Goal: Task Accomplishment & Management: Manage account settings

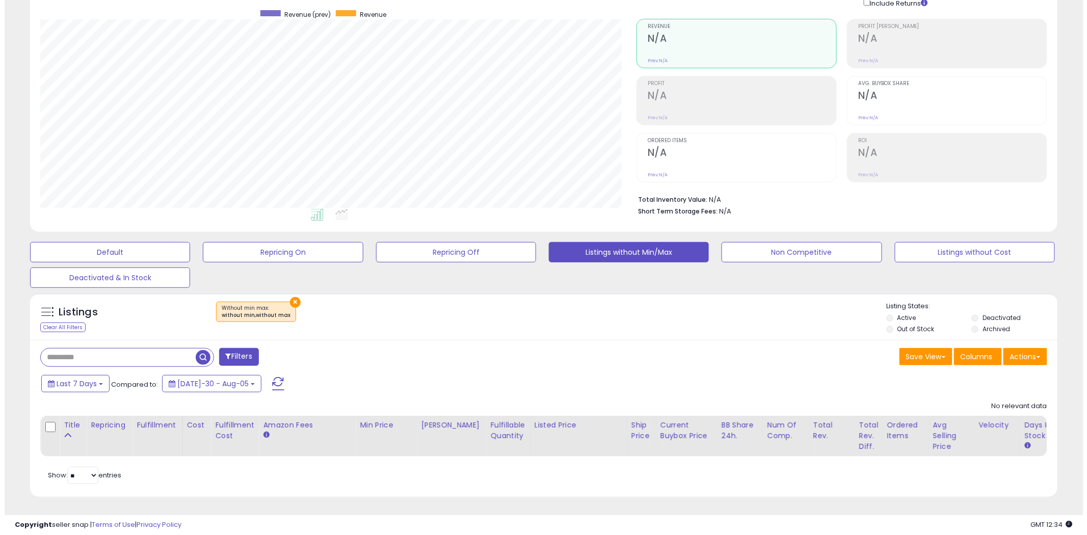
scroll to position [209, 596]
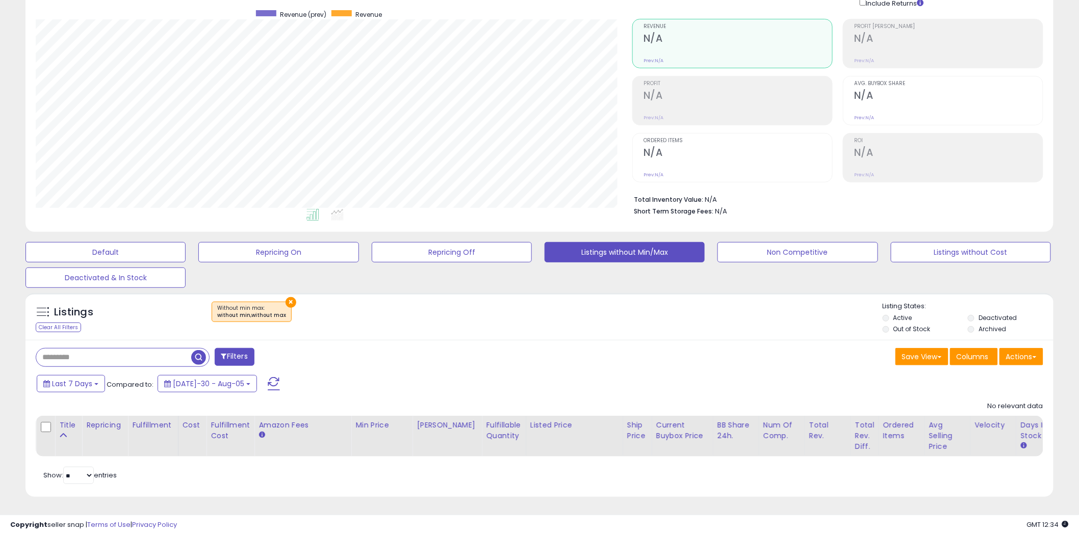
click at [268, 377] on span at bounding box center [274, 383] width 12 height 13
click at [186, 242] on button "Non Competitive" at bounding box center [105, 252] width 160 height 20
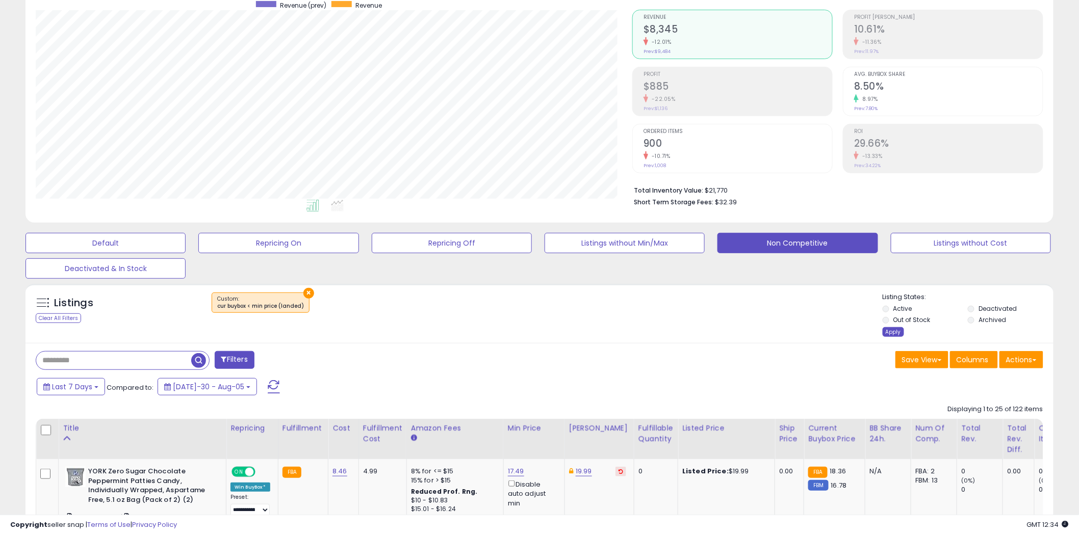
click at [892, 329] on div "Apply" at bounding box center [892, 332] width 21 height 10
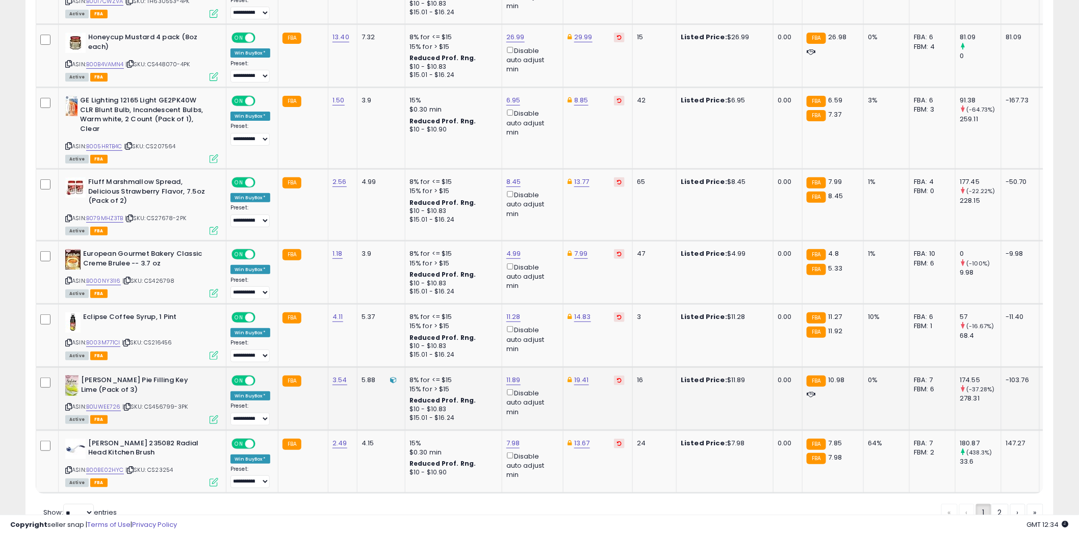
scroll to position [1733, 0]
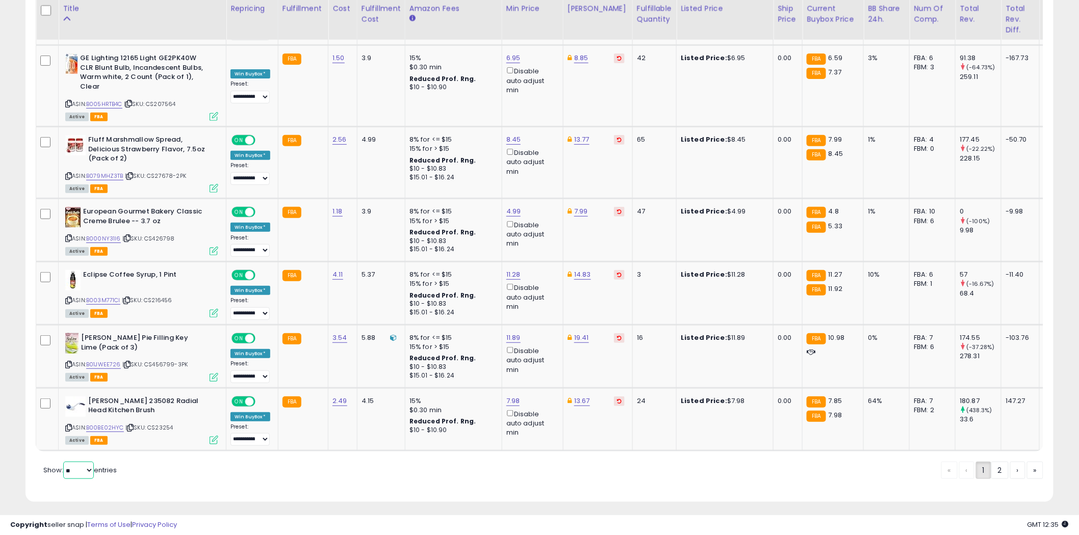
click at [89, 462] on select "** **" at bounding box center [78, 470] width 31 height 17
select select "**"
click at [64, 462] on select "** **" at bounding box center [78, 470] width 31 height 17
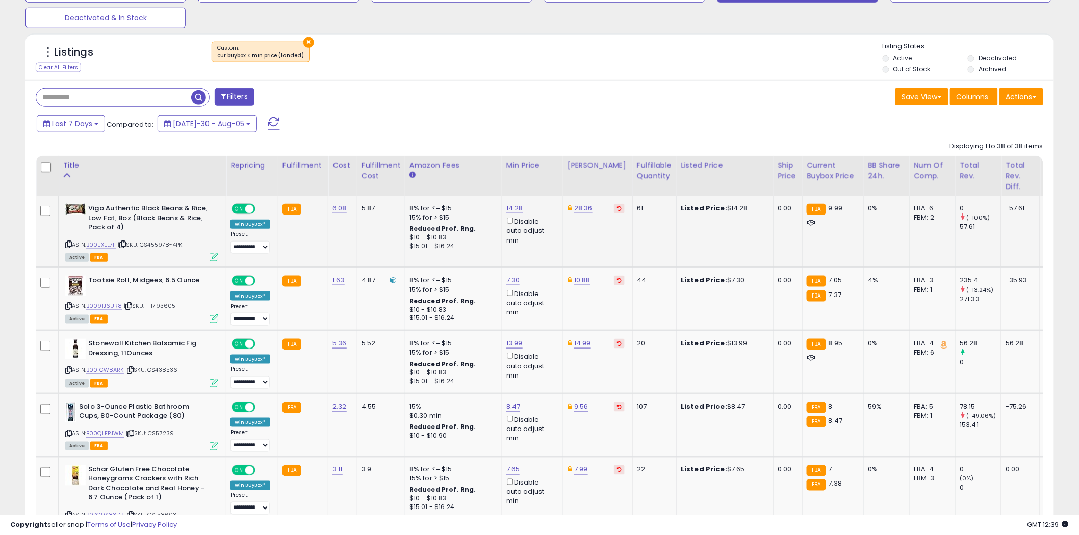
scroll to position [339, 0]
click at [69, 304] on icon at bounding box center [68, 306] width 7 height 6
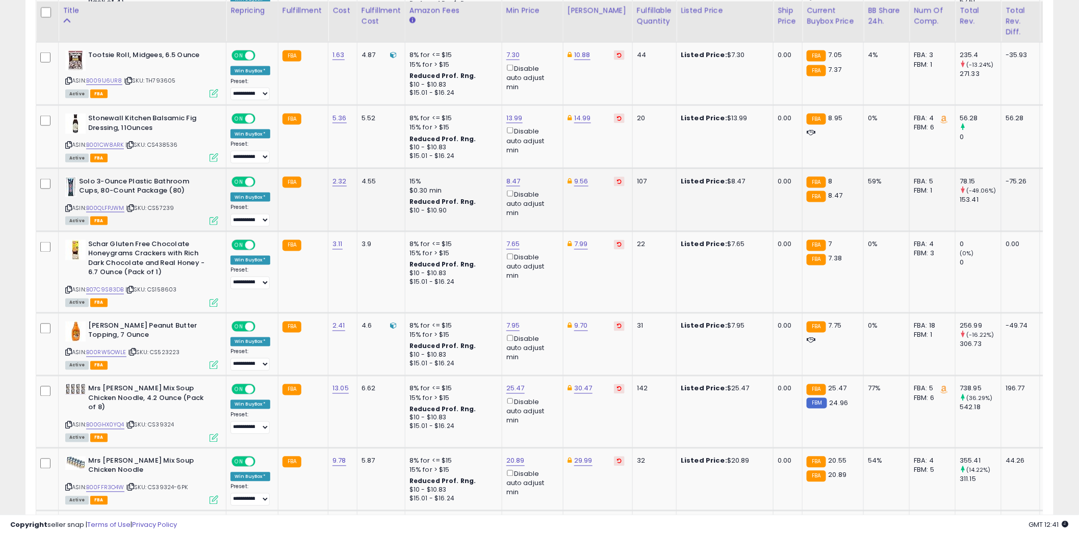
scroll to position [566, 0]
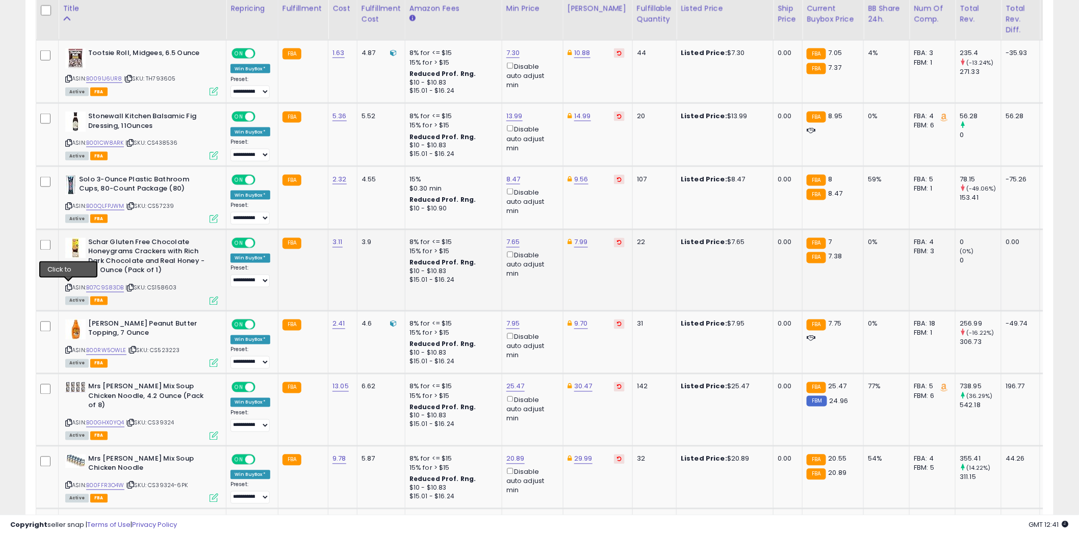
click at [69, 286] on icon at bounding box center [68, 288] width 7 height 6
click at [114, 288] on link "B07C9S83DB" at bounding box center [105, 288] width 38 height 9
type input "****"
click at [542, 206] on icon "submit" at bounding box center [539, 205] width 6 height 6
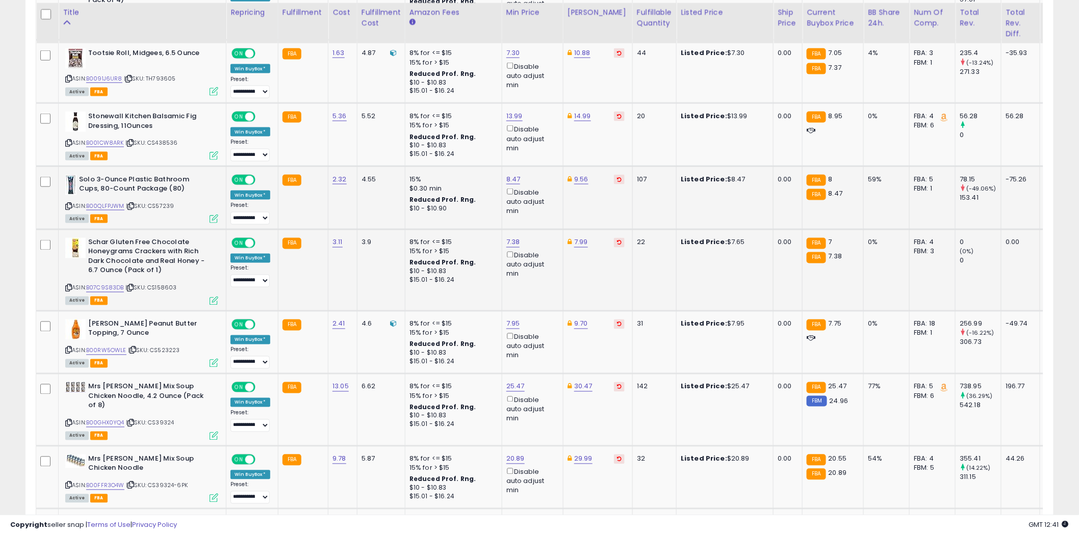
scroll to position [679, 0]
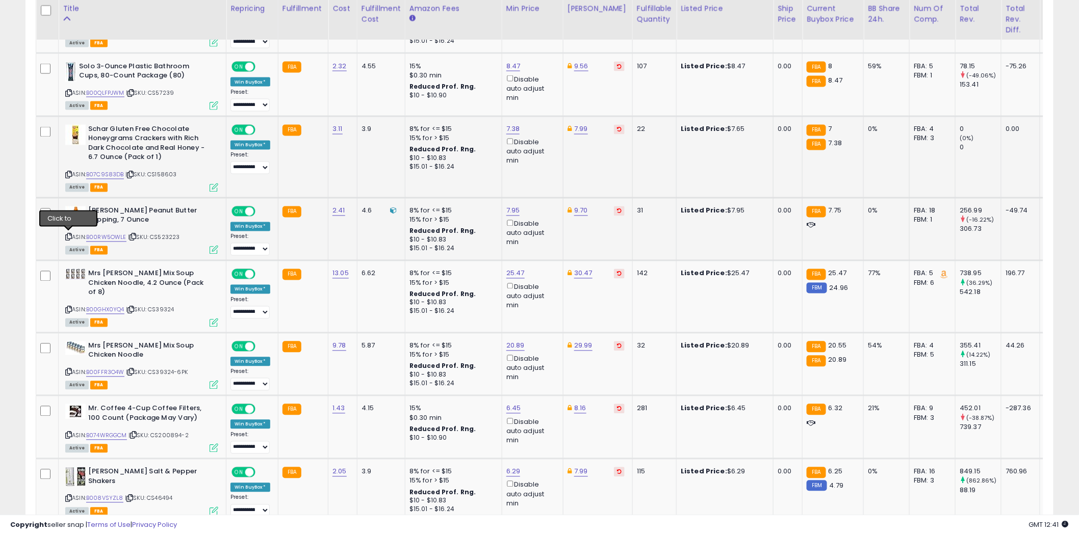
click at [69, 234] on icon at bounding box center [68, 237] width 7 height 6
type input "****"
click at [542, 175] on icon "submit" at bounding box center [539, 173] width 6 height 6
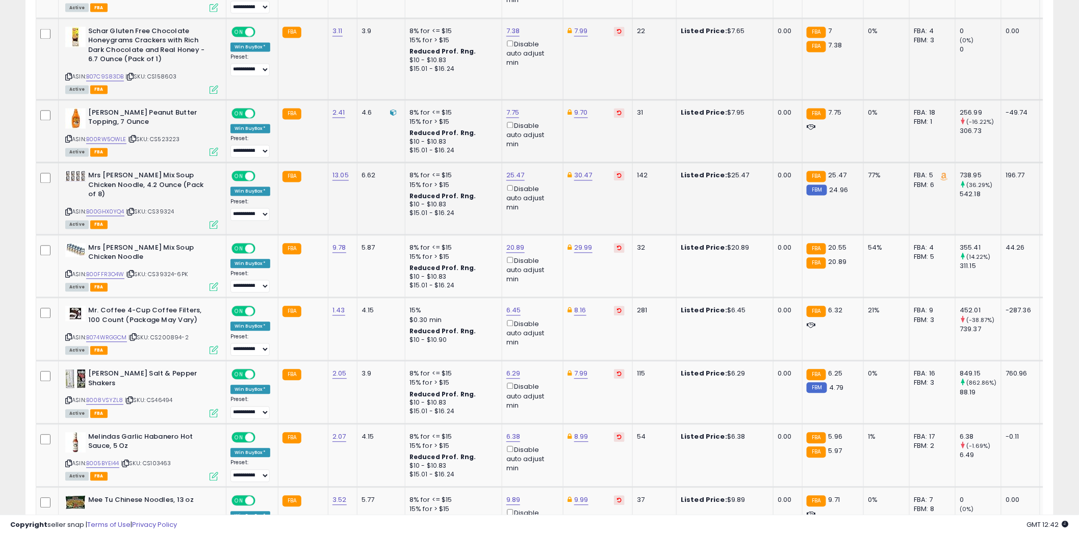
scroll to position [793, 0]
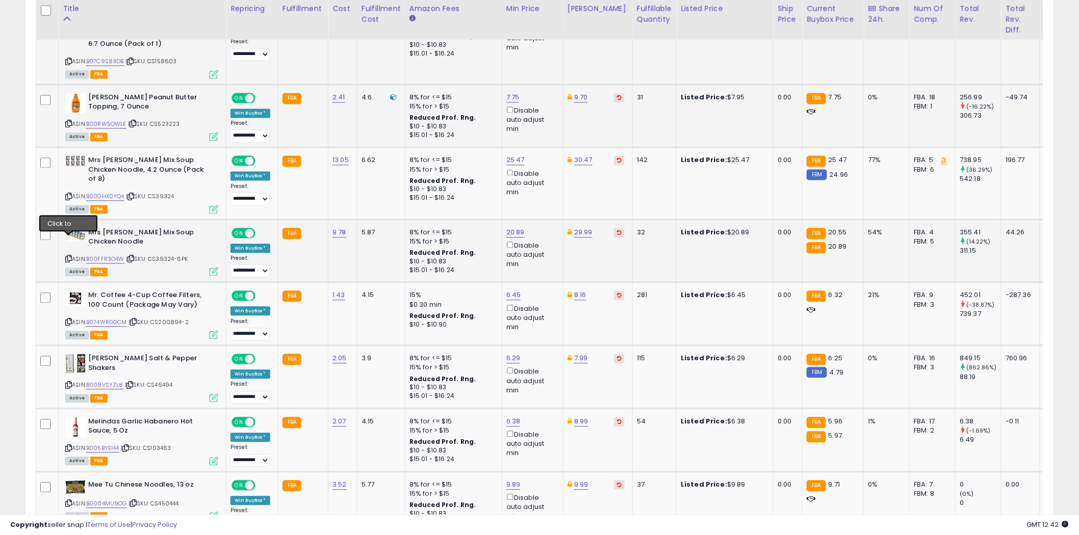
click at [69, 256] on icon at bounding box center [68, 259] width 7 height 6
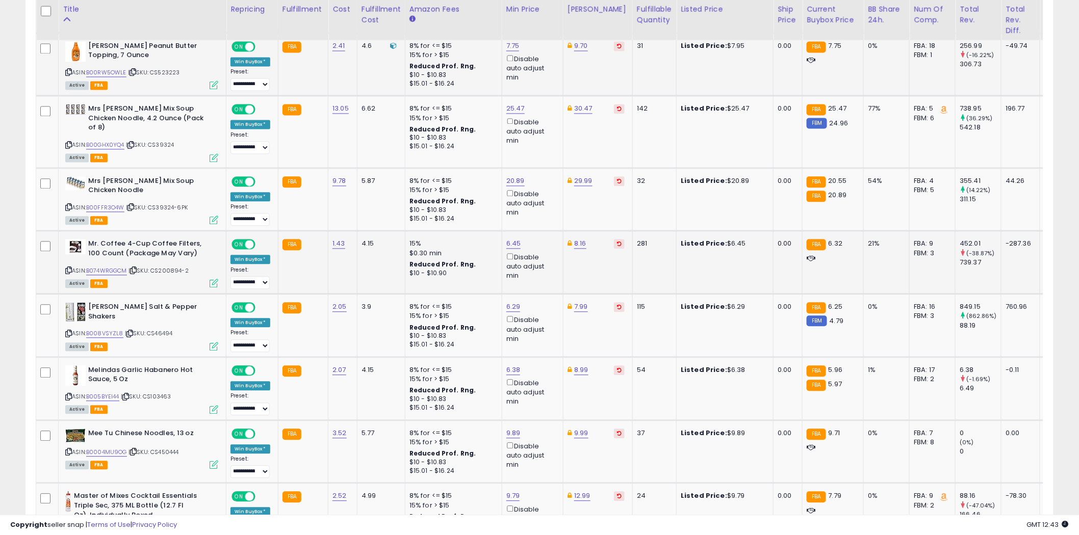
scroll to position [849, 0]
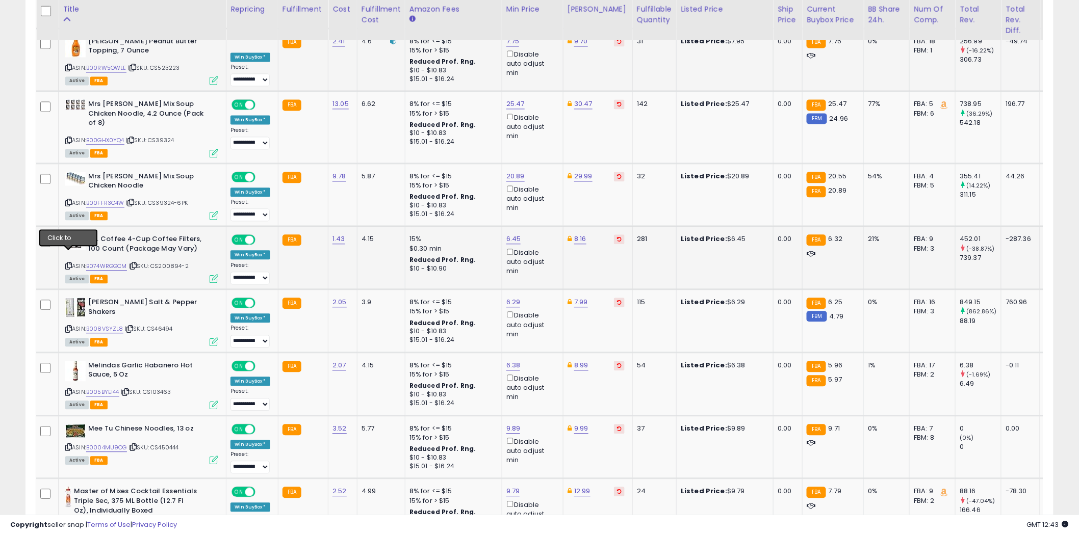
click at [68, 263] on icon at bounding box center [68, 266] width 7 height 6
drag, startPoint x: 68, startPoint y: 316, endPoint x: 66, endPoint y: 311, distance: 5.3
click at [68, 326] on icon at bounding box center [68, 329] width 7 height 6
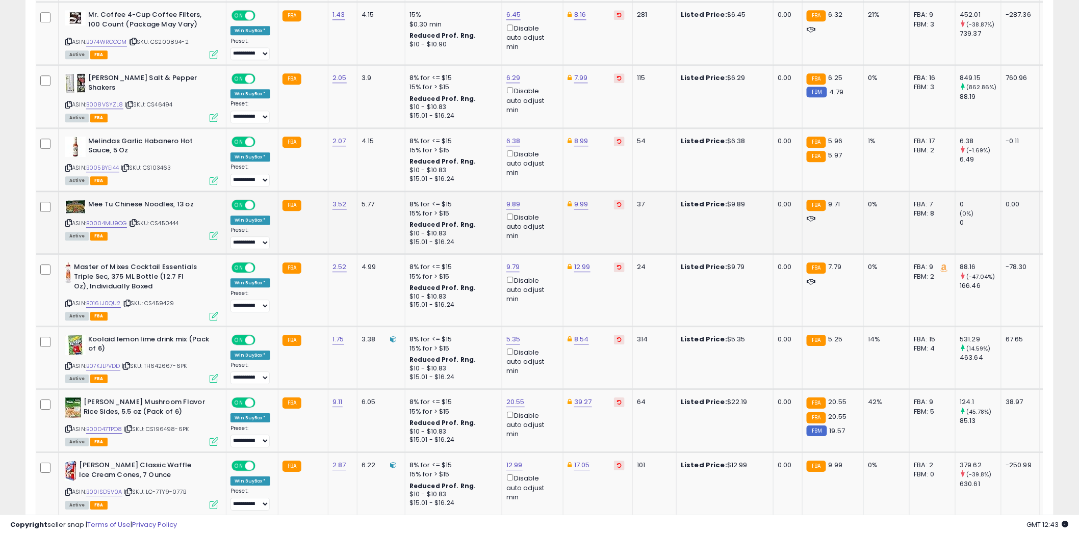
scroll to position [1133, 0]
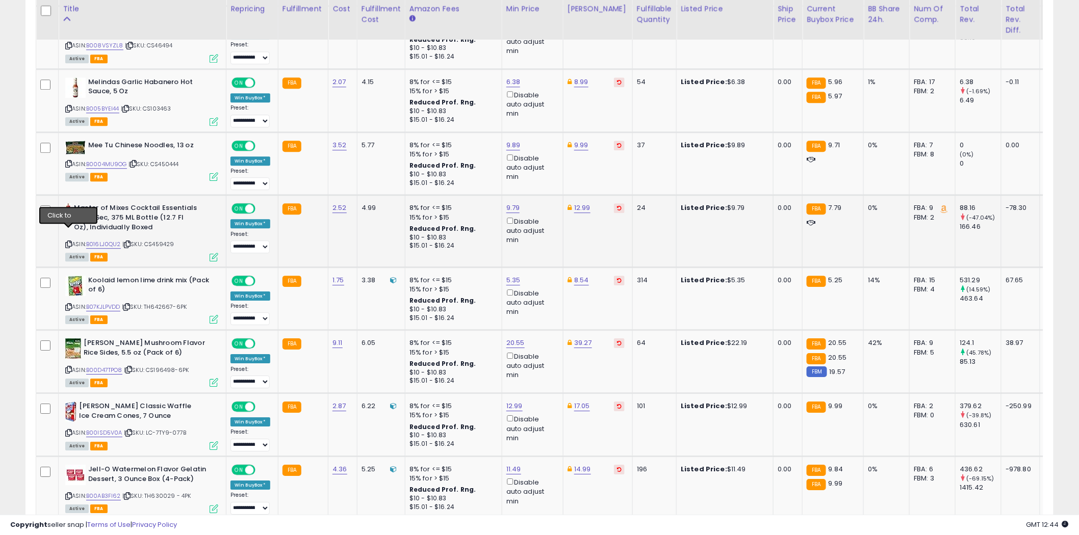
click at [68, 242] on icon at bounding box center [68, 245] width 7 height 6
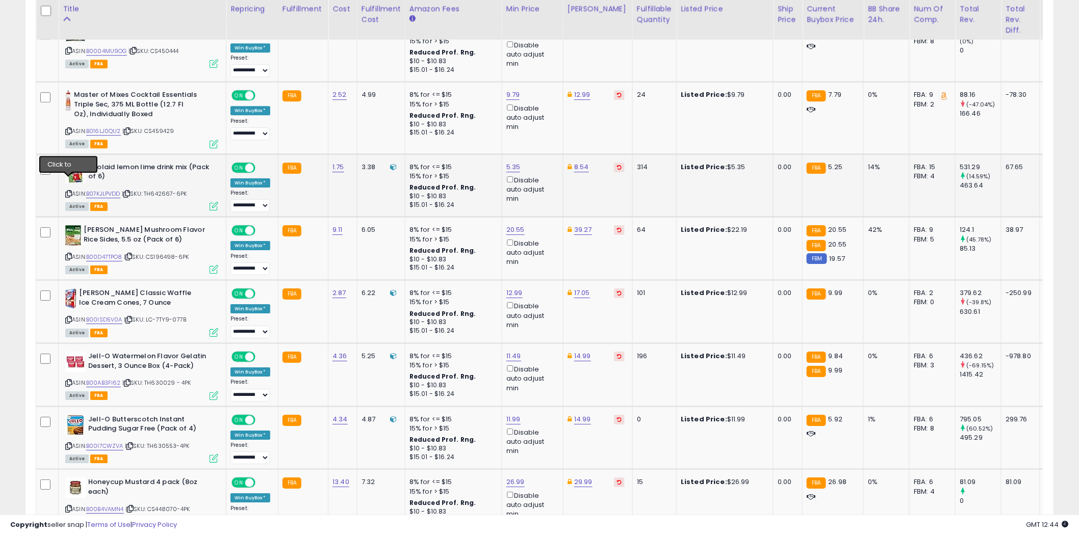
click at [69, 191] on icon at bounding box center [68, 194] width 7 height 6
click at [68, 317] on icon at bounding box center [68, 320] width 7 height 6
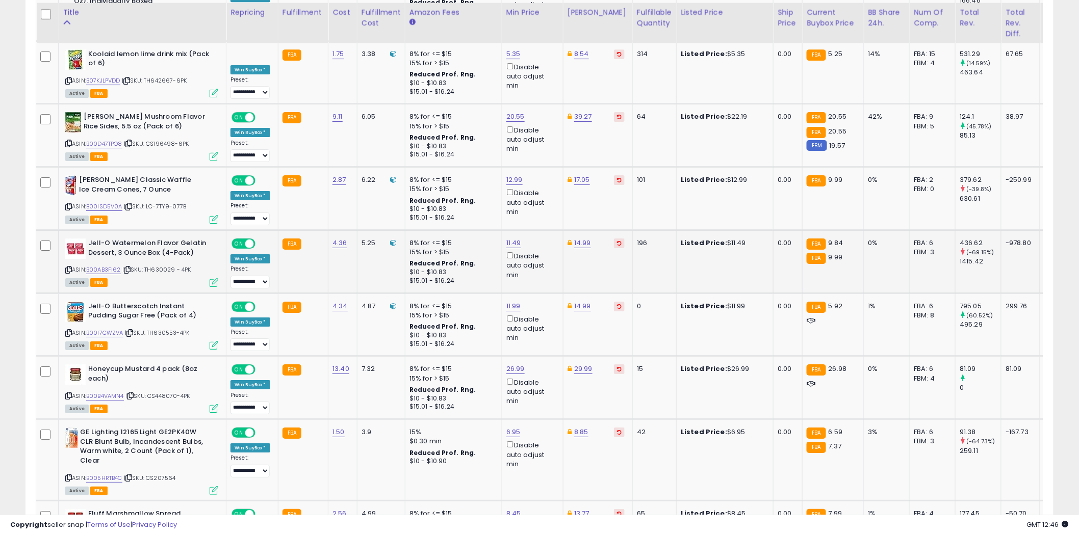
scroll to position [1415, 0]
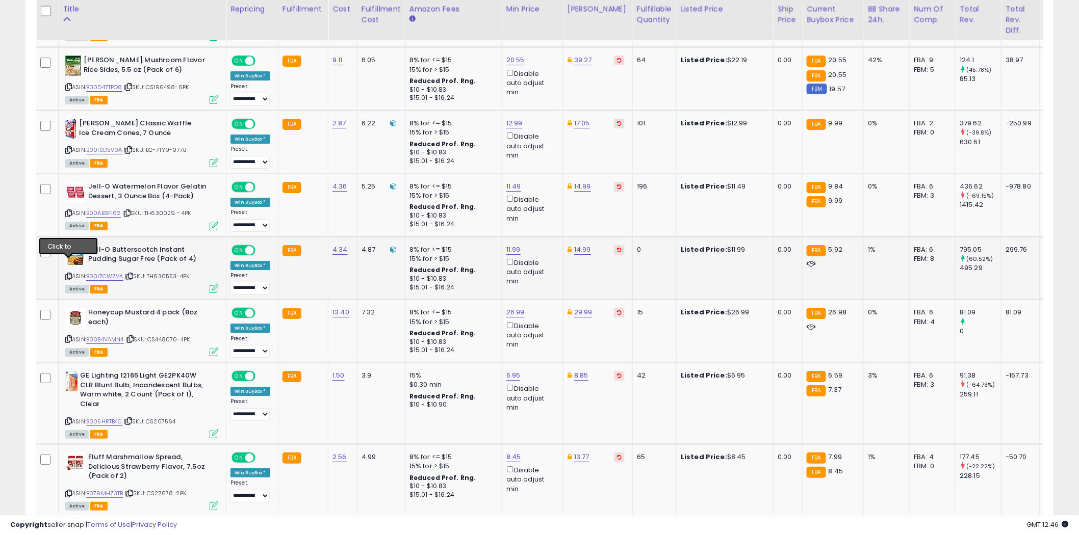
click at [69, 274] on icon at bounding box center [68, 277] width 7 height 6
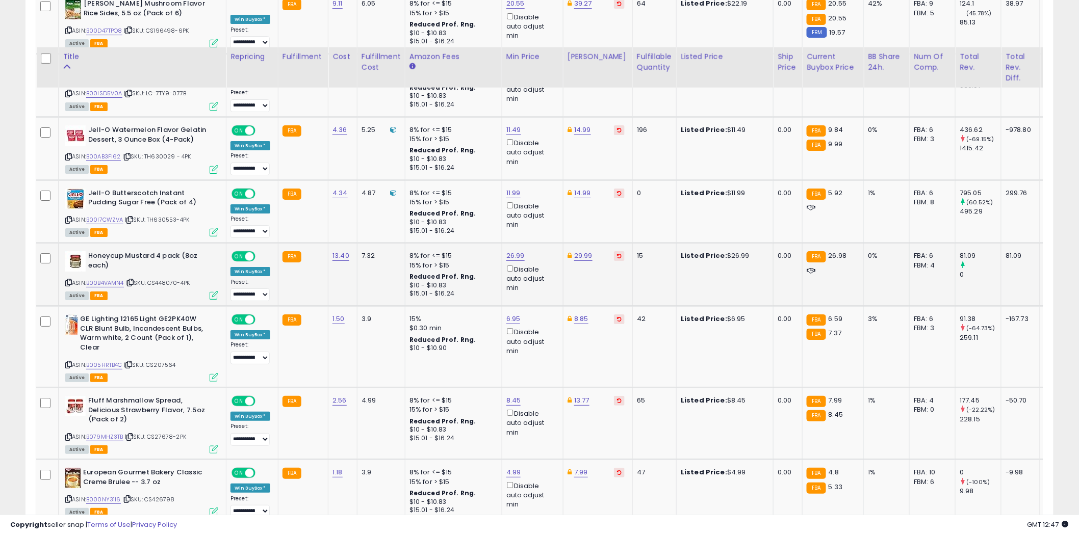
scroll to position [1529, 0]
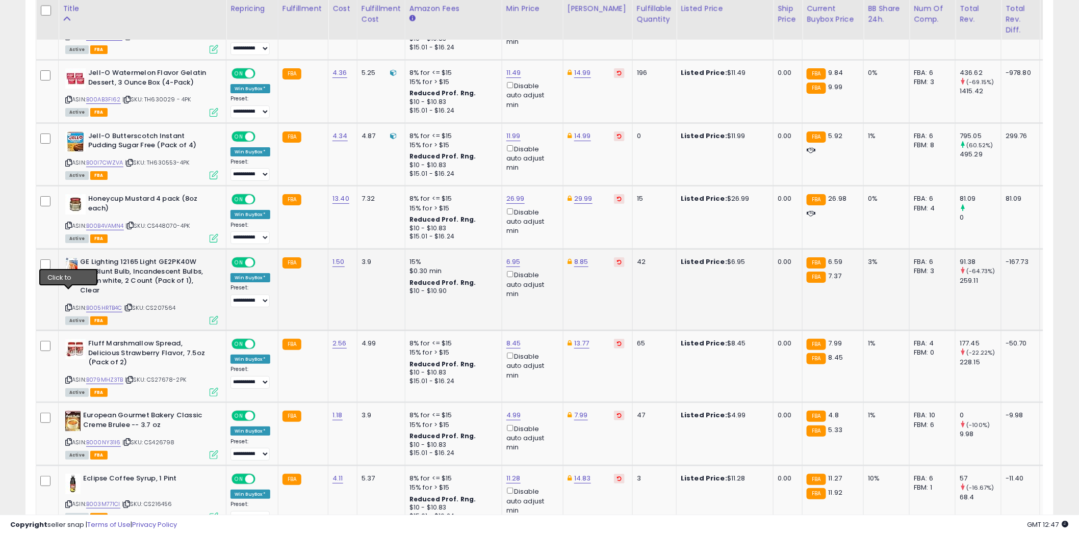
click at [68, 305] on icon at bounding box center [68, 308] width 7 height 6
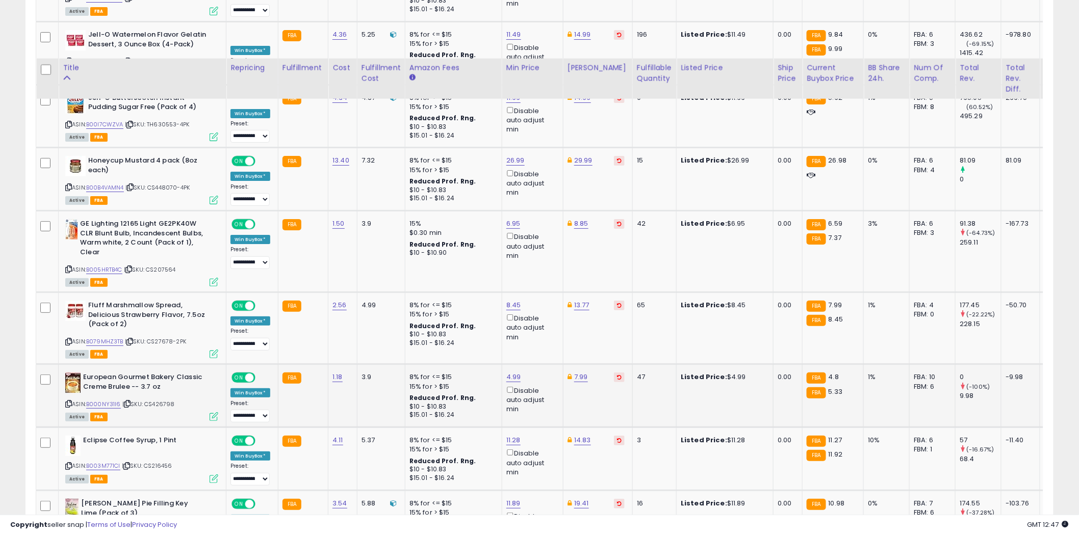
scroll to position [1642, 0]
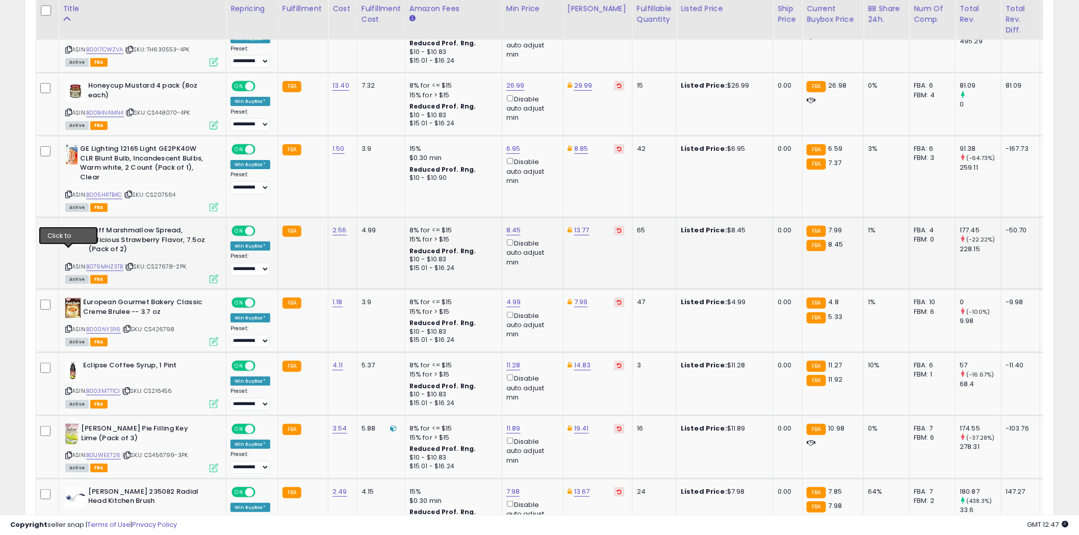
click at [69, 264] on icon at bounding box center [68, 267] width 7 height 6
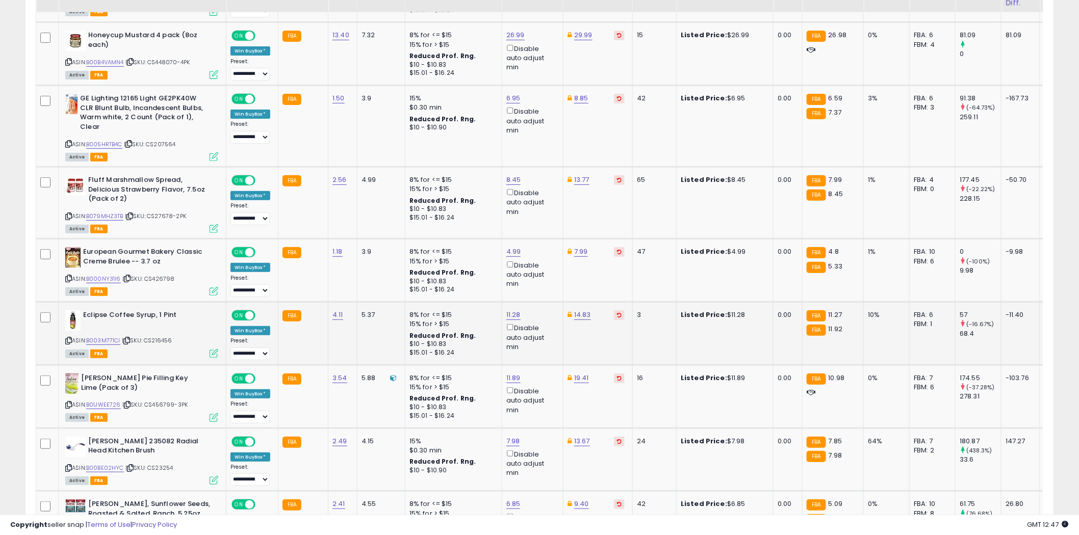
scroll to position [1755, 0]
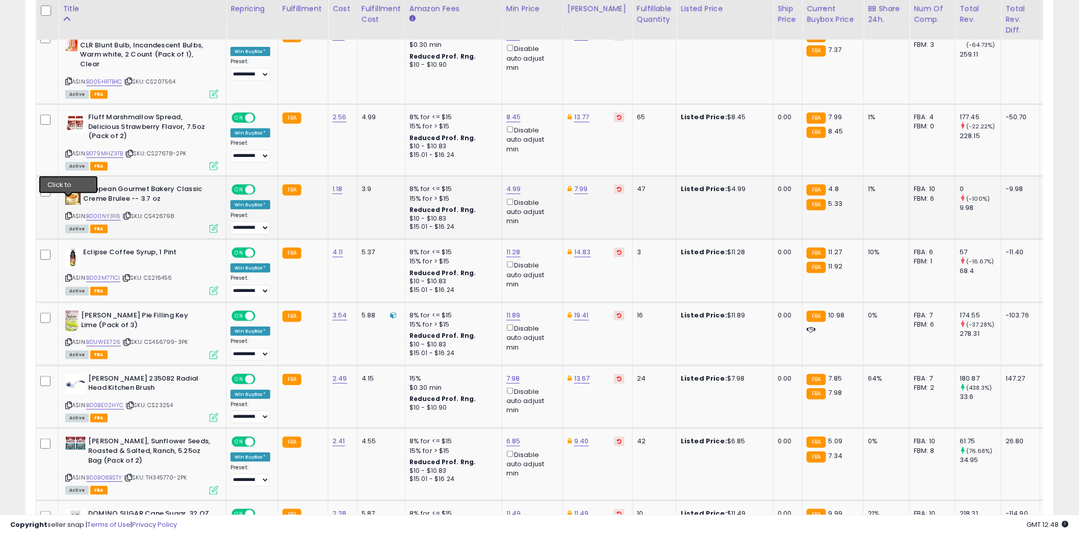
click at [70, 213] on icon at bounding box center [68, 216] width 7 height 6
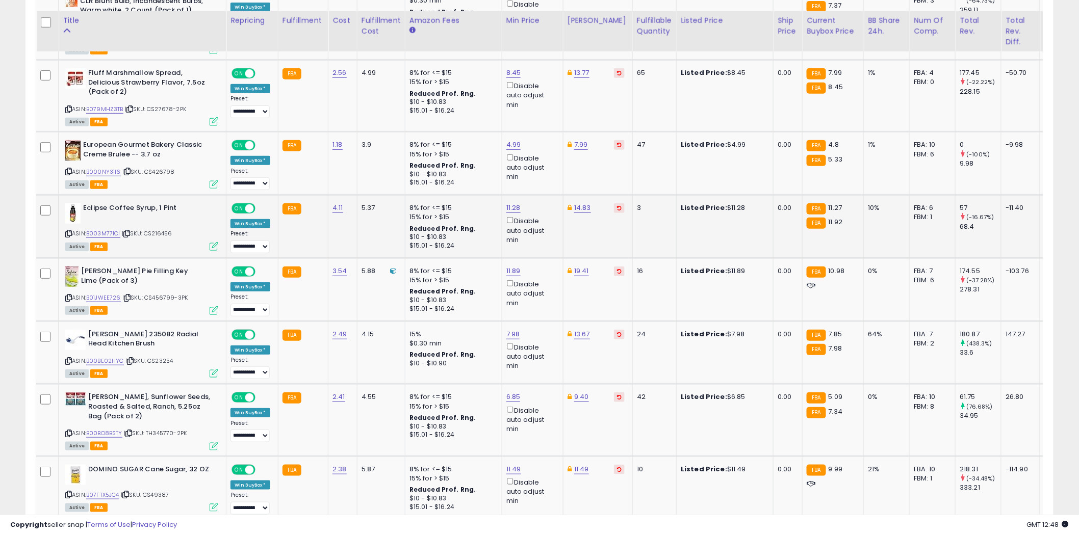
scroll to position [1812, 0]
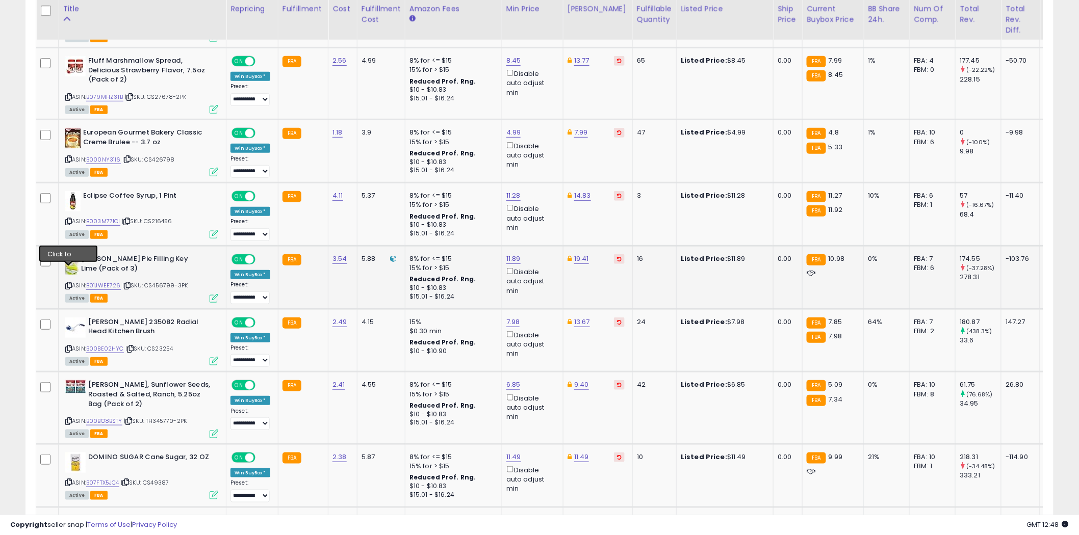
click at [68, 283] on icon at bounding box center [68, 286] width 7 height 6
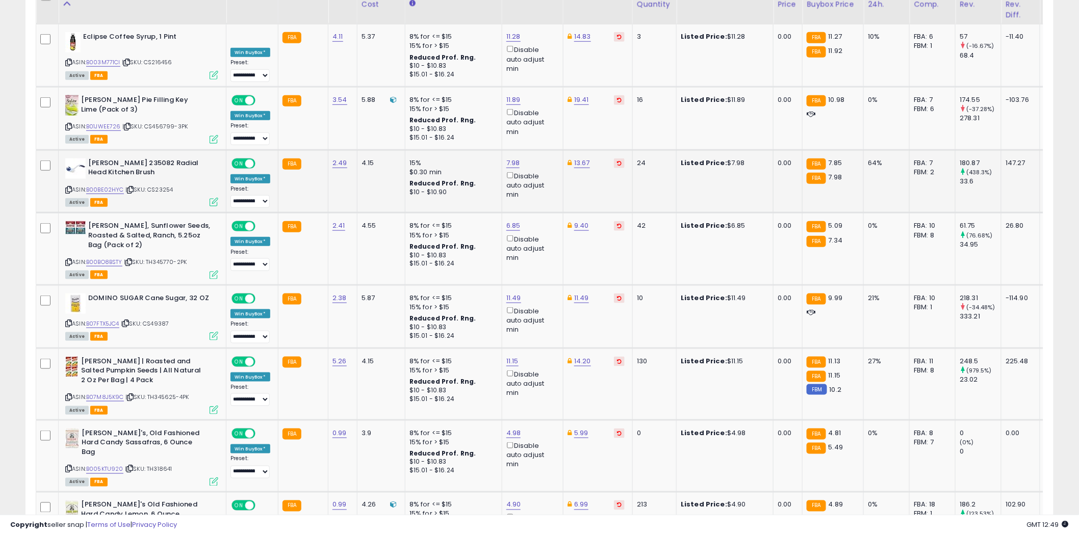
scroll to position [1982, 0]
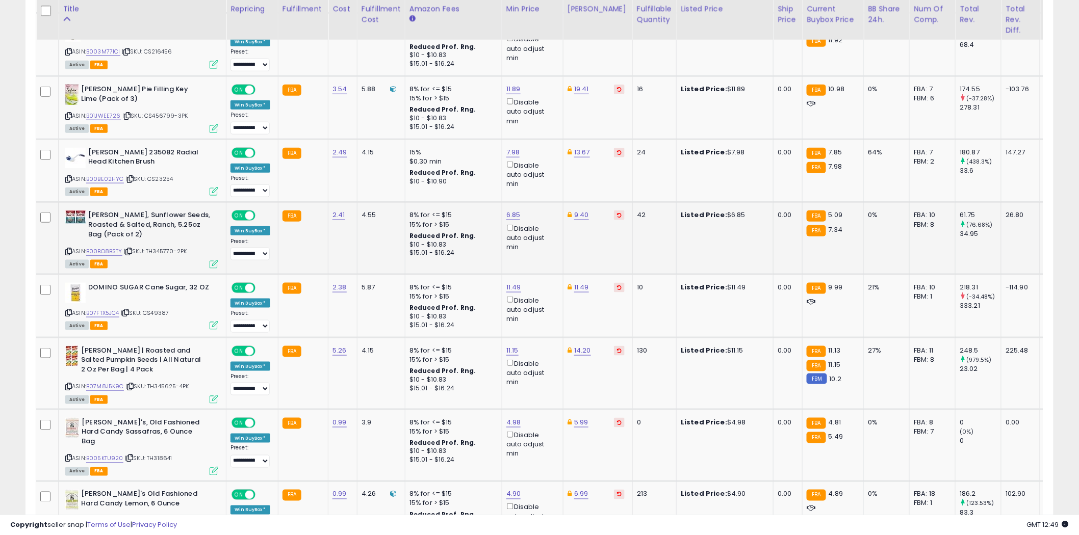
click at [68, 249] on icon at bounding box center [68, 252] width 7 height 6
click at [69, 310] on icon at bounding box center [68, 313] width 7 height 6
click at [69, 384] on icon at bounding box center [68, 387] width 7 height 6
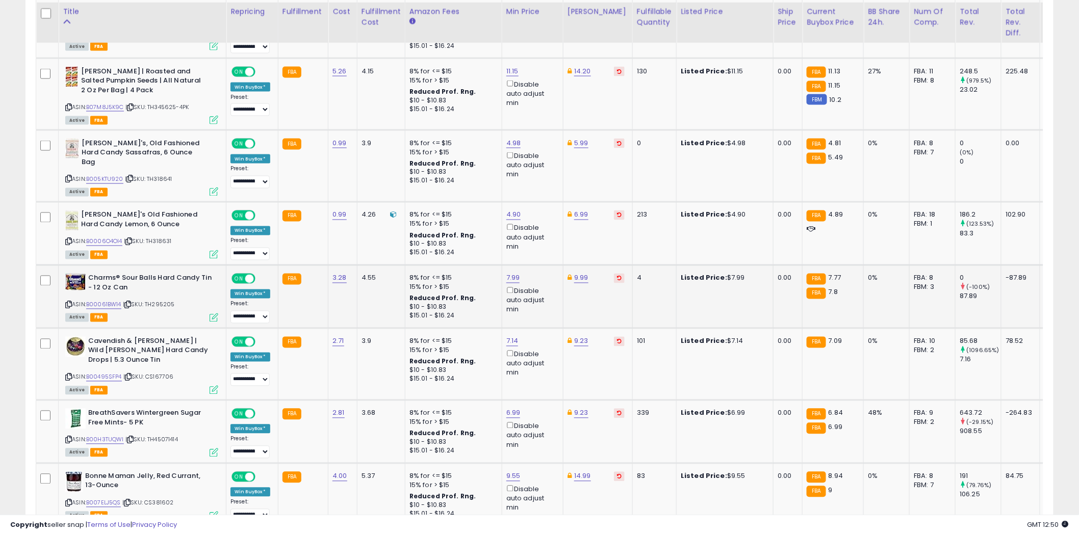
scroll to position [2265, 0]
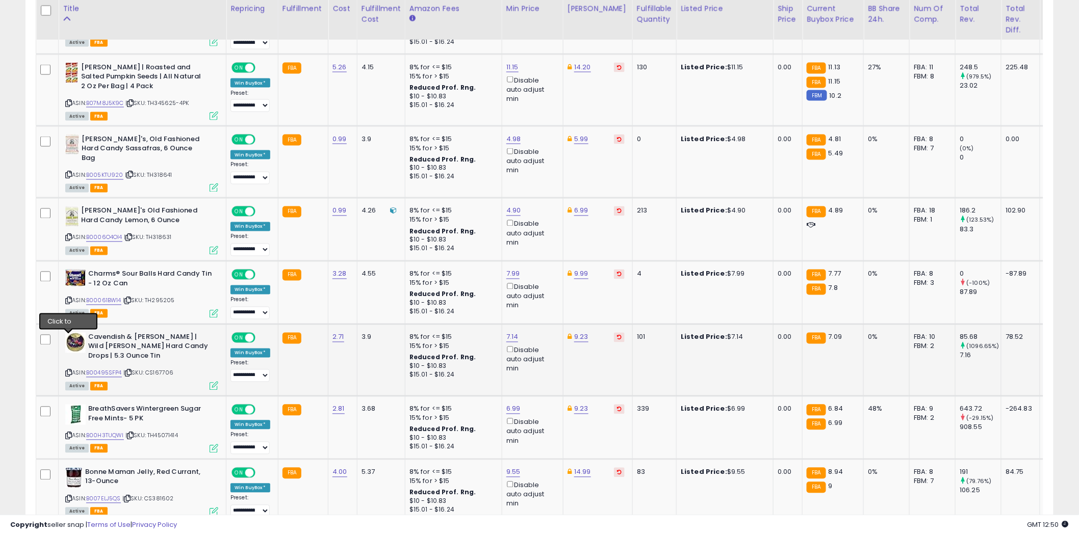
click at [68, 371] on icon at bounding box center [68, 374] width 7 height 6
type input "****"
click at [541, 274] on icon "submit" at bounding box center [538, 276] width 6 height 6
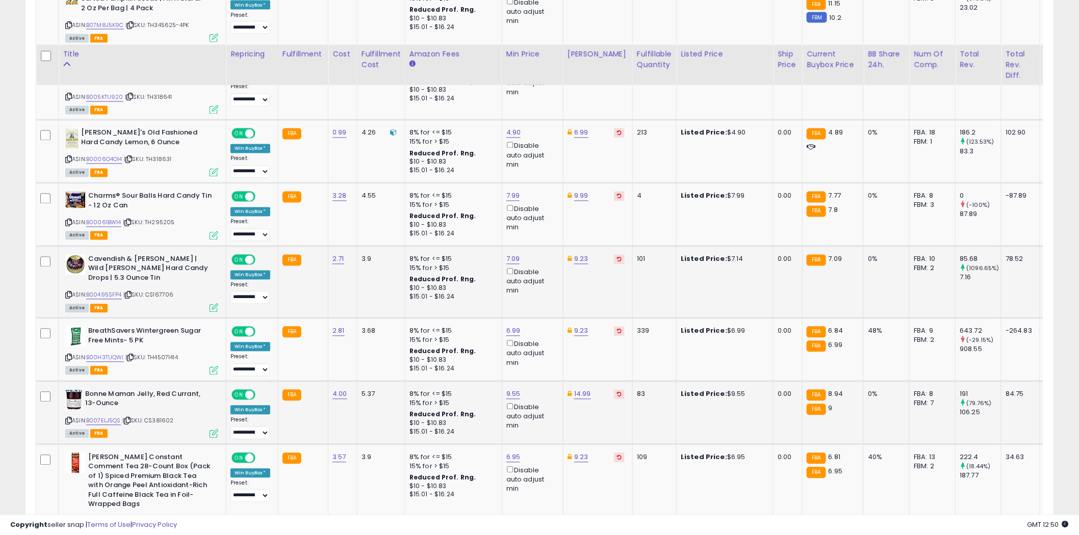
scroll to position [2435, 0]
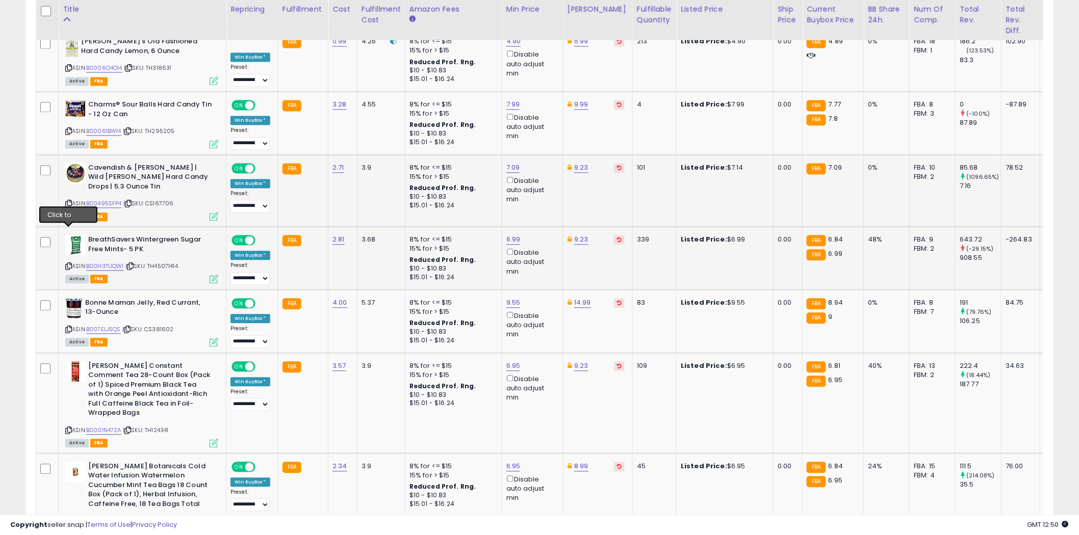
click at [68, 264] on icon at bounding box center [68, 267] width 7 height 6
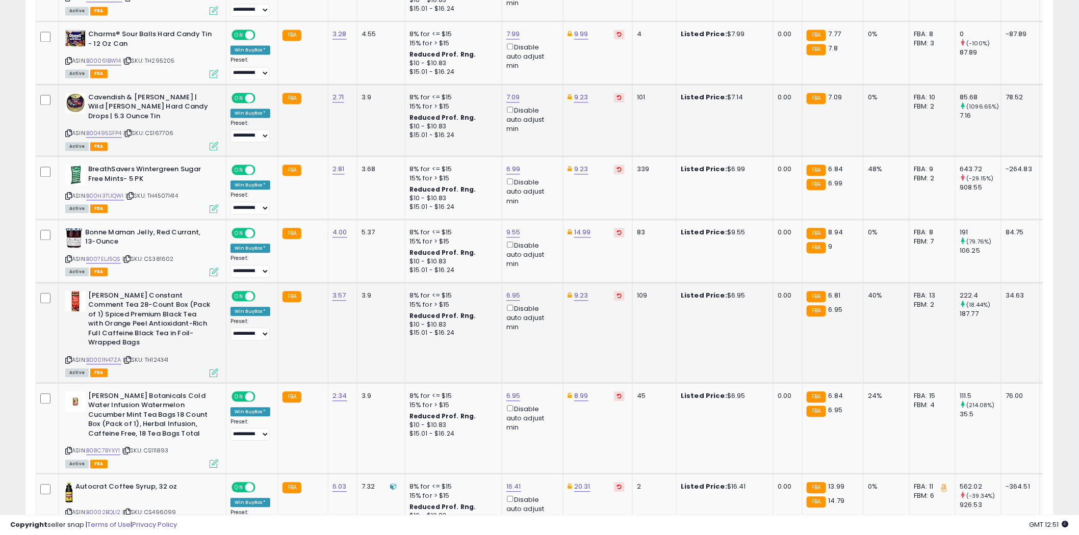
scroll to position [2548, 0]
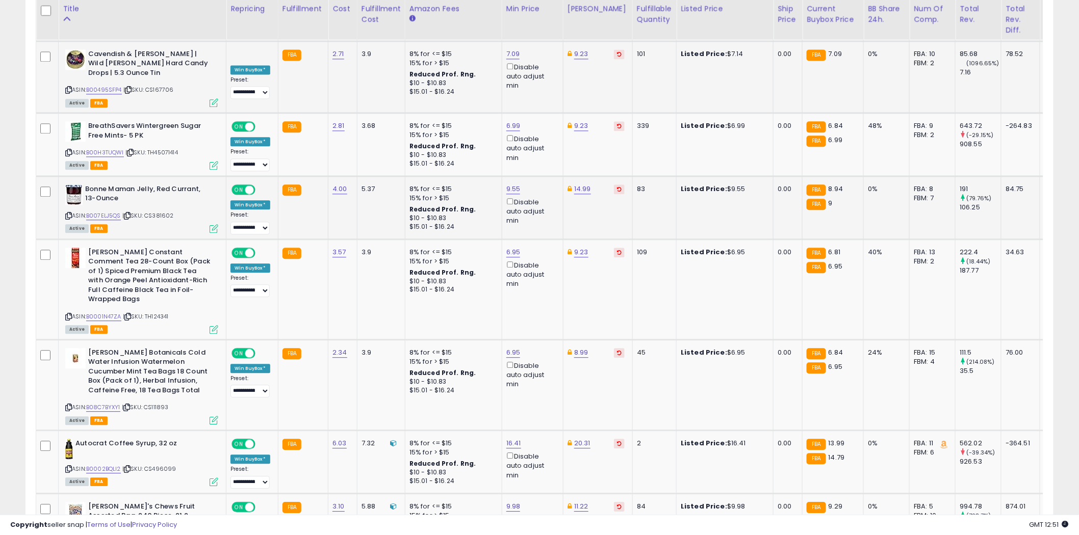
click at [69, 213] on icon at bounding box center [68, 216] width 7 height 6
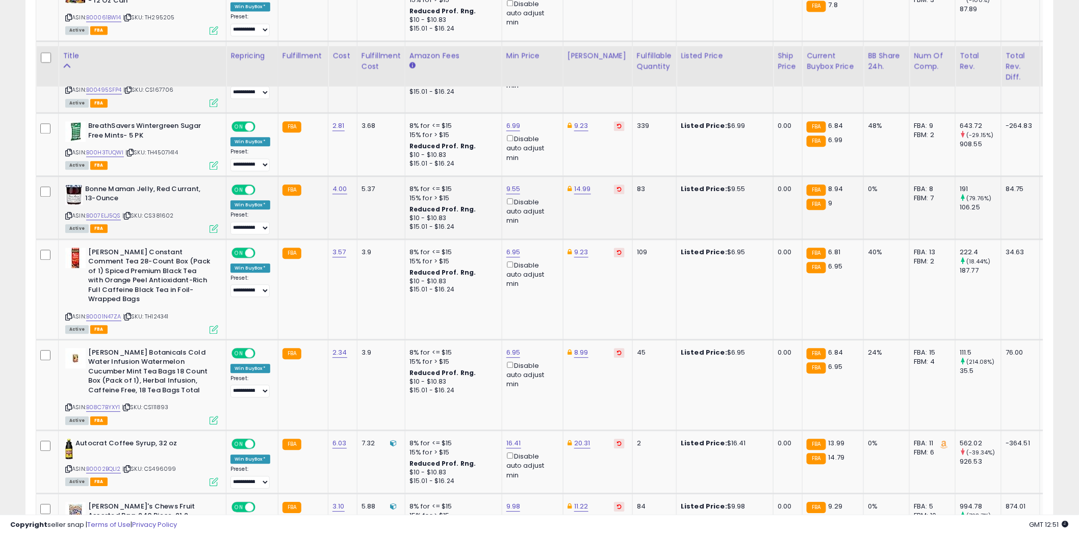
scroll to position [2605, 0]
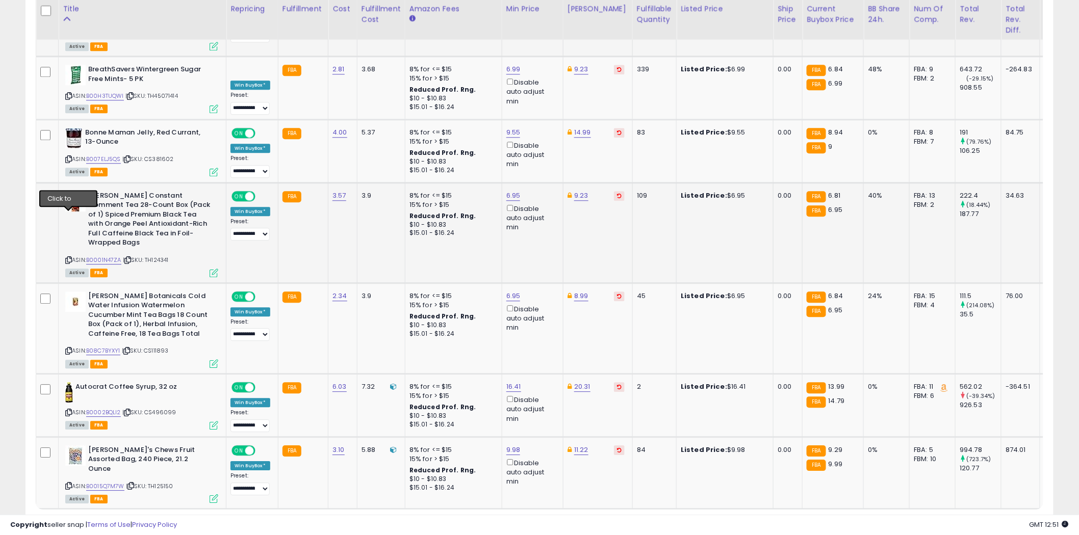
click at [69, 257] on icon at bounding box center [68, 260] width 7 height 6
click at [69, 348] on icon at bounding box center [68, 351] width 7 height 6
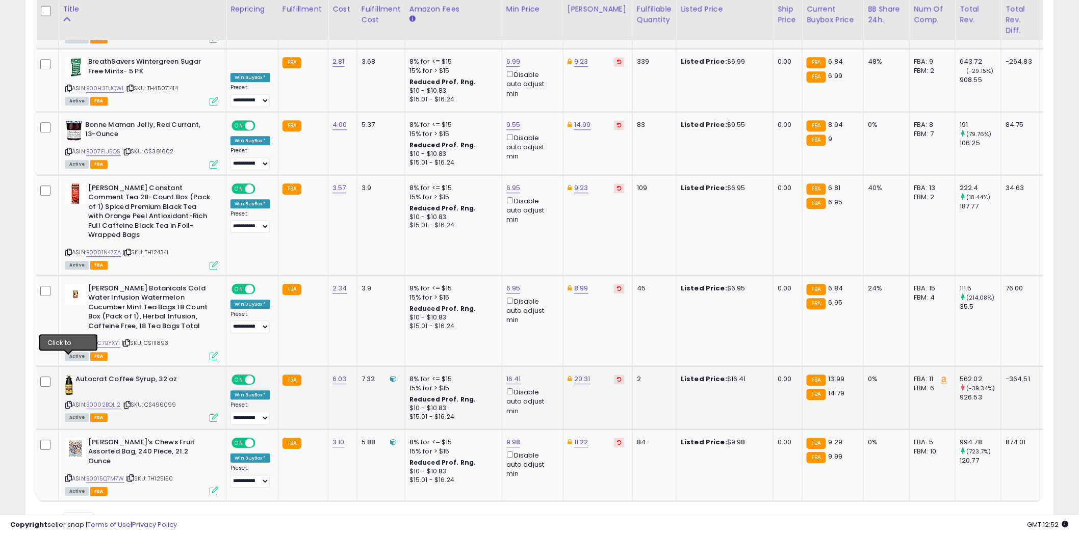
click at [70, 402] on icon at bounding box center [68, 405] width 7 height 6
click at [475, 298] on input "*****" at bounding box center [481, 299] width 91 height 17
type input "*****"
click at [542, 297] on icon "submit" at bounding box center [539, 298] width 6 height 6
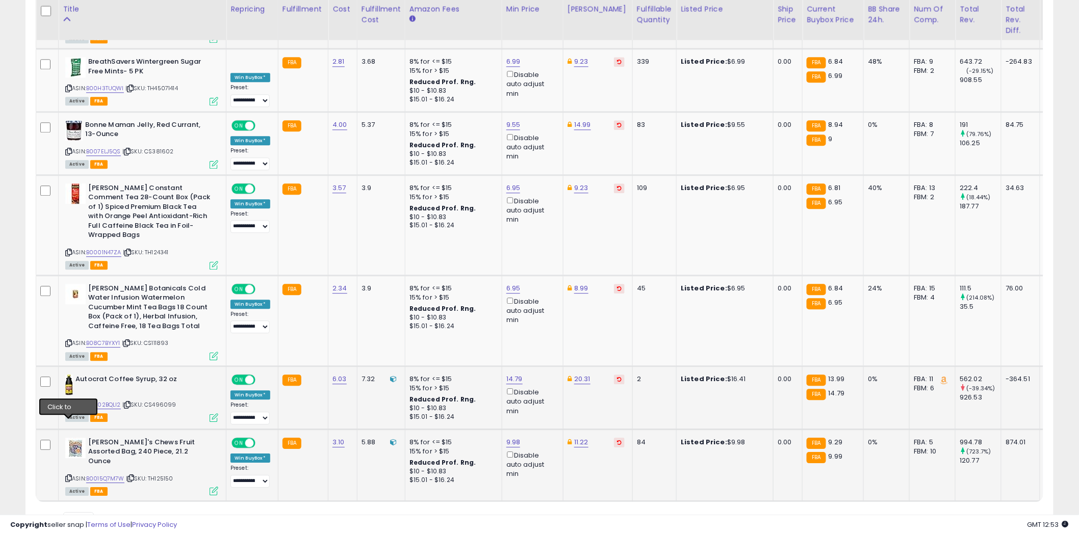
click at [68, 476] on icon at bounding box center [68, 479] width 7 height 6
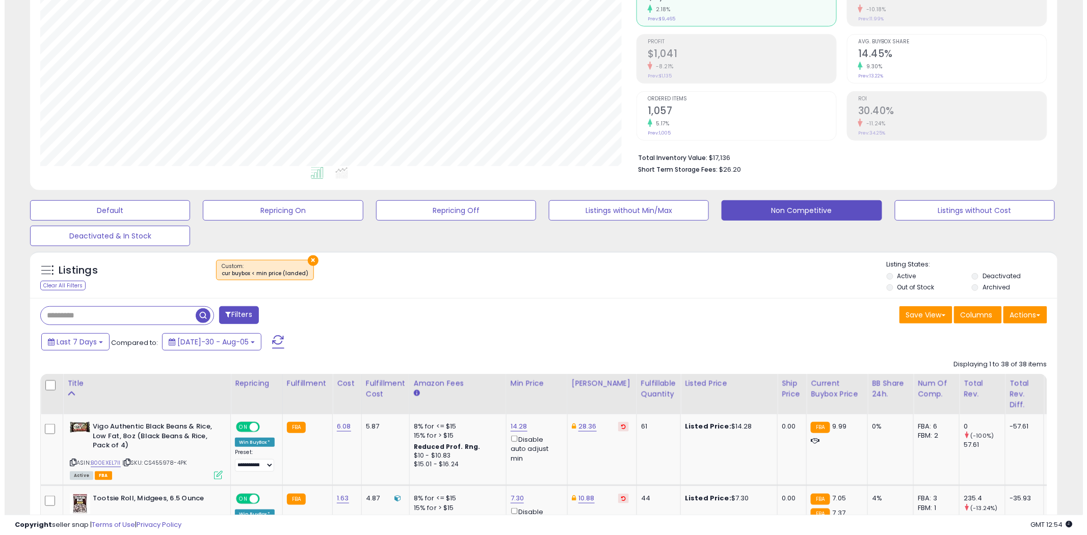
scroll to position [0, 0]
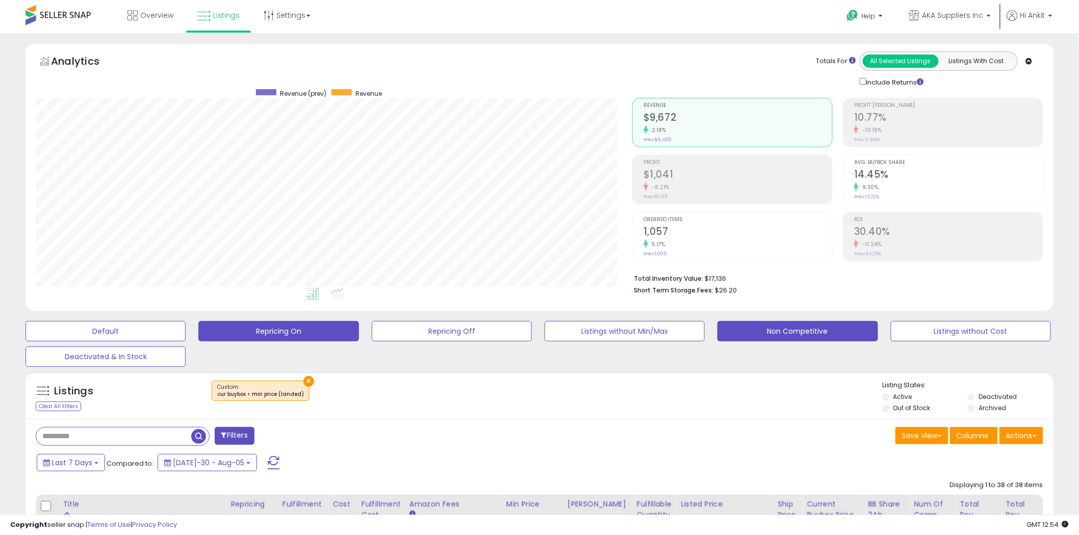
click at [186, 330] on button "Repricing On" at bounding box center [105, 331] width 160 height 20
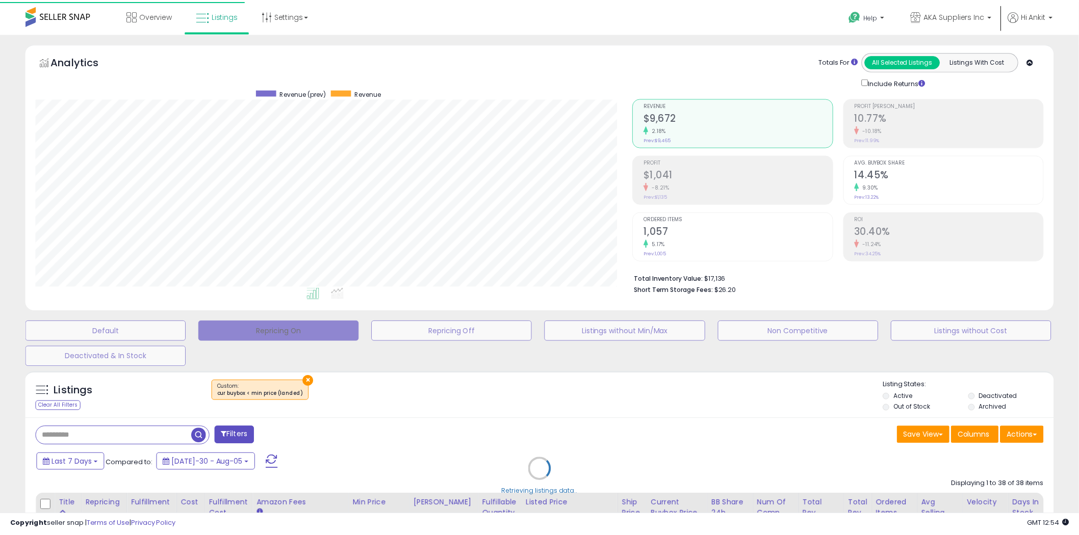
scroll to position [209, 602]
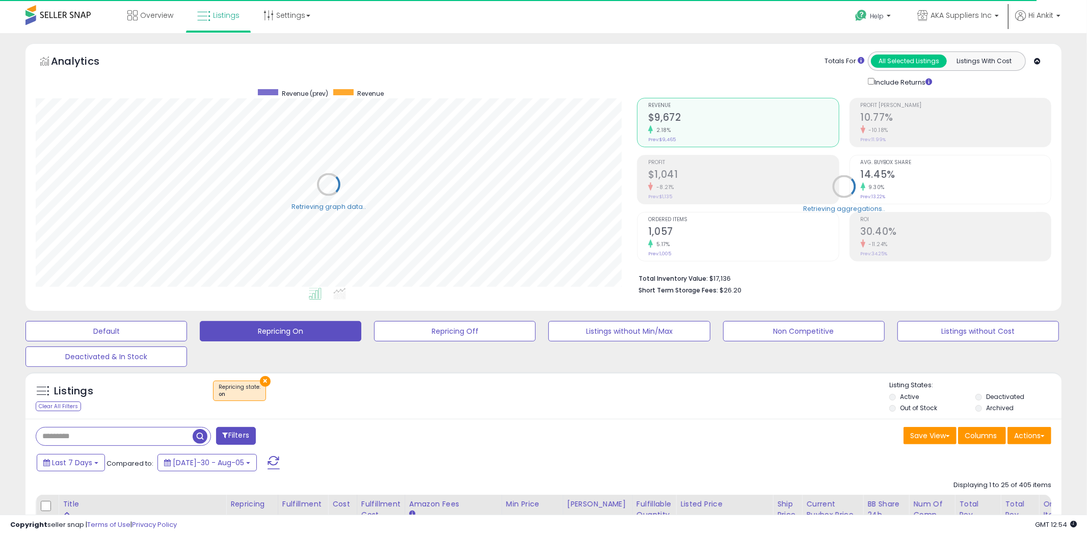
select select "**"
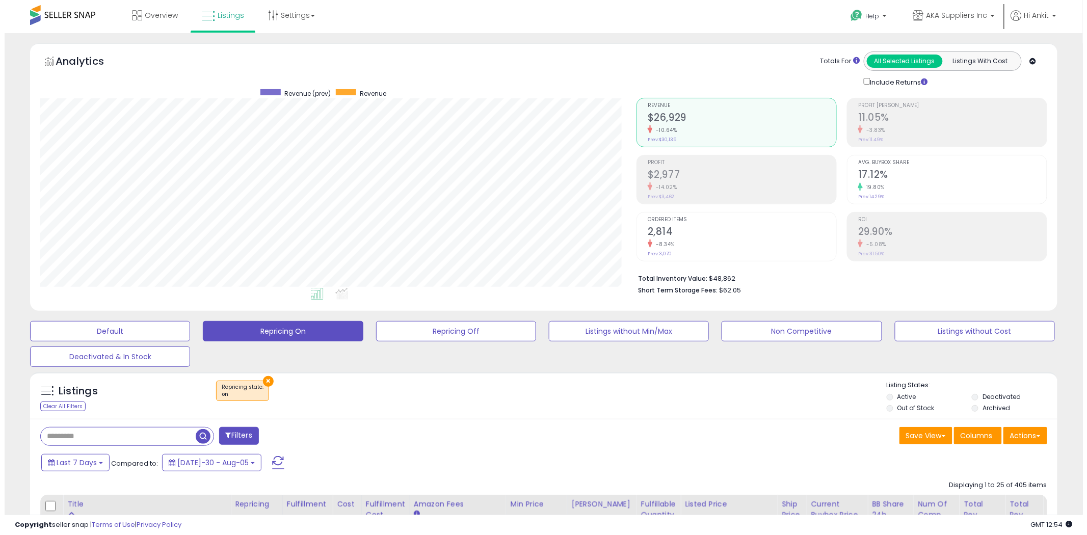
scroll to position [209, 596]
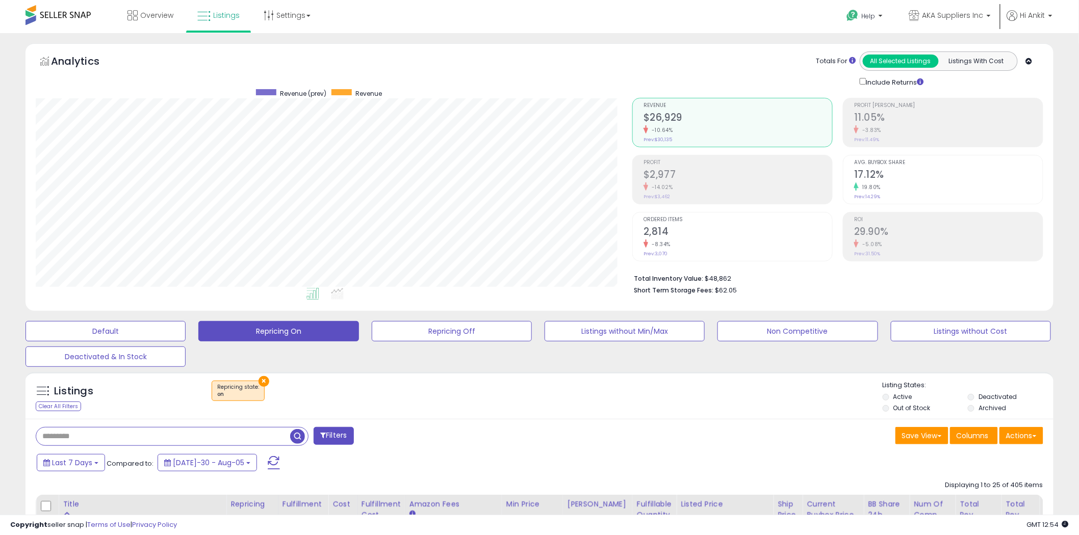
paste input "**********"
type input "**********"
click at [298, 436] on span "button" at bounding box center [297, 436] width 15 height 15
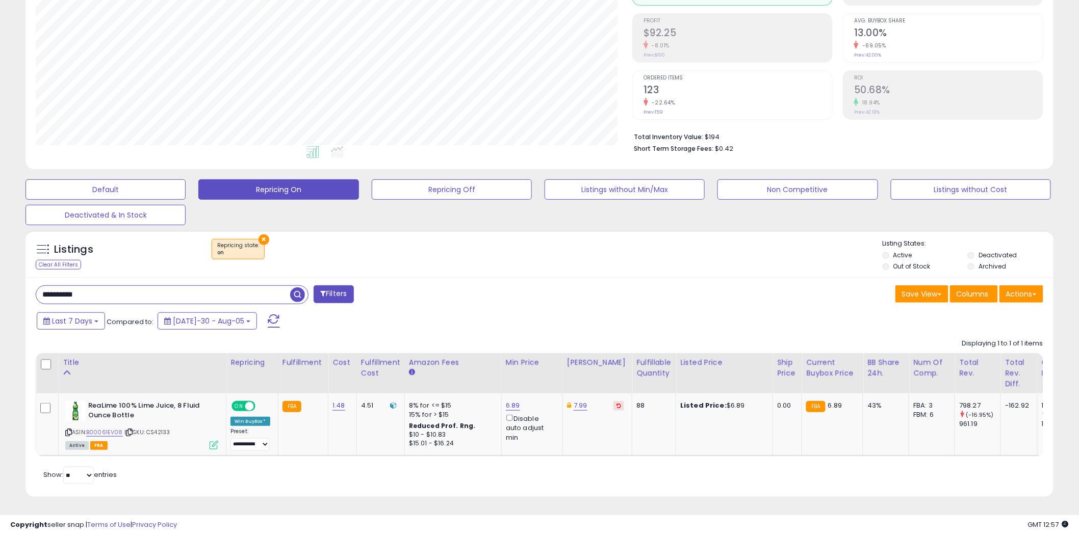
drag, startPoint x: 155, startPoint y: 287, endPoint x: 13, endPoint y: 286, distance: 142.7
click at [13, 286] on div "**********" at bounding box center [539, 206] width 1068 height 608
paste input "**********"
type input "**********"
click at [298, 287] on span "button" at bounding box center [297, 294] width 15 height 15
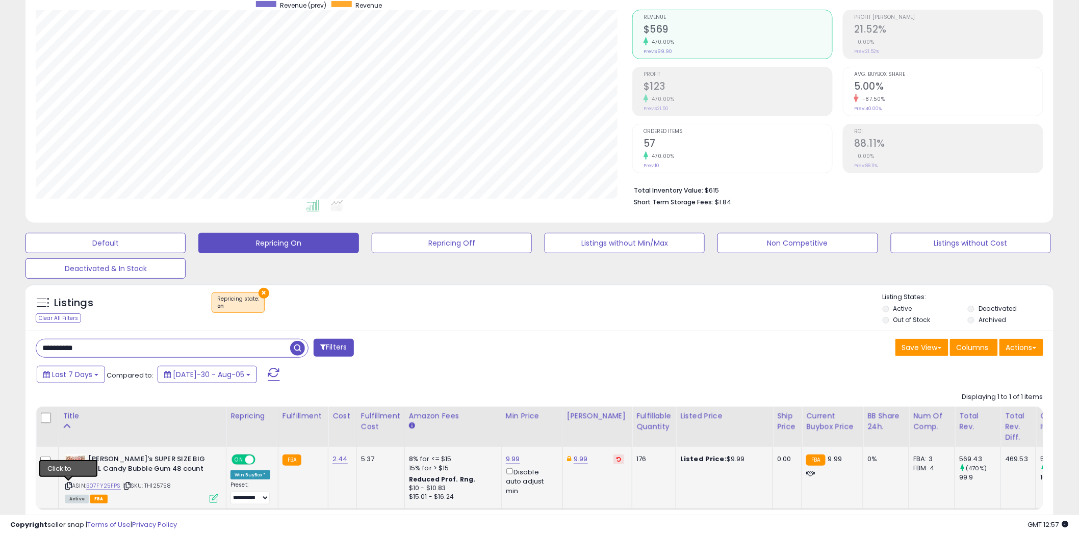
click at [69, 486] on icon at bounding box center [68, 486] width 7 height 6
